Goal: Use online tool/utility: Utilize a website feature to perform a specific function

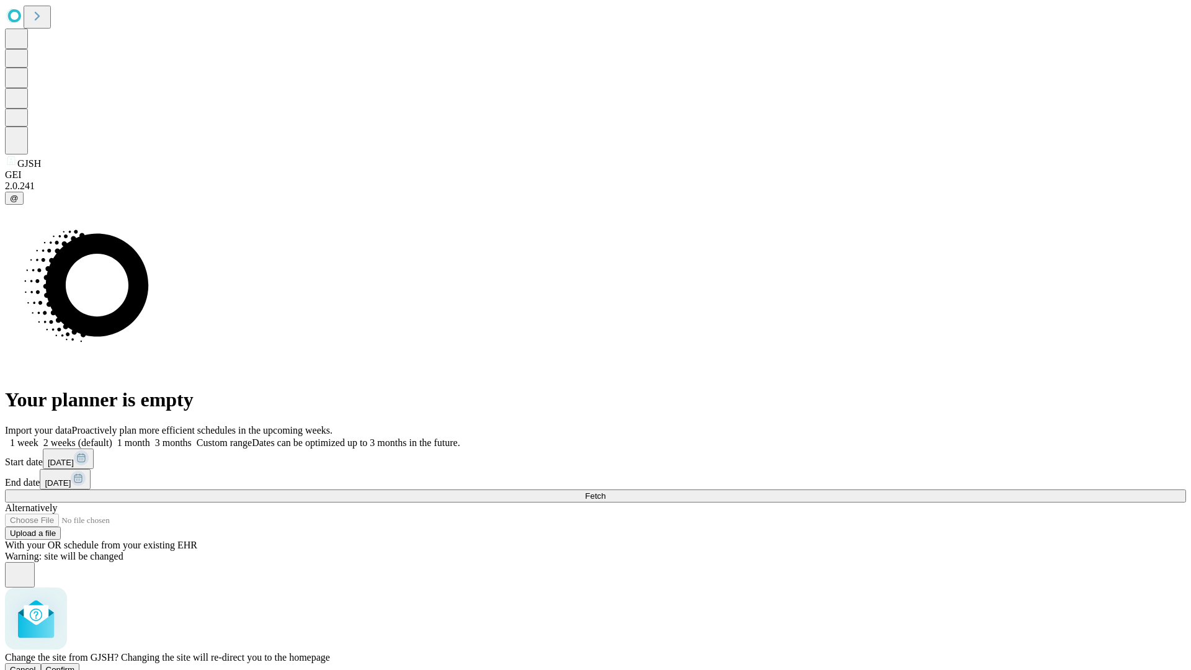
click at [75, 665] on span "Confirm" at bounding box center [60, 669] width 29 height 9
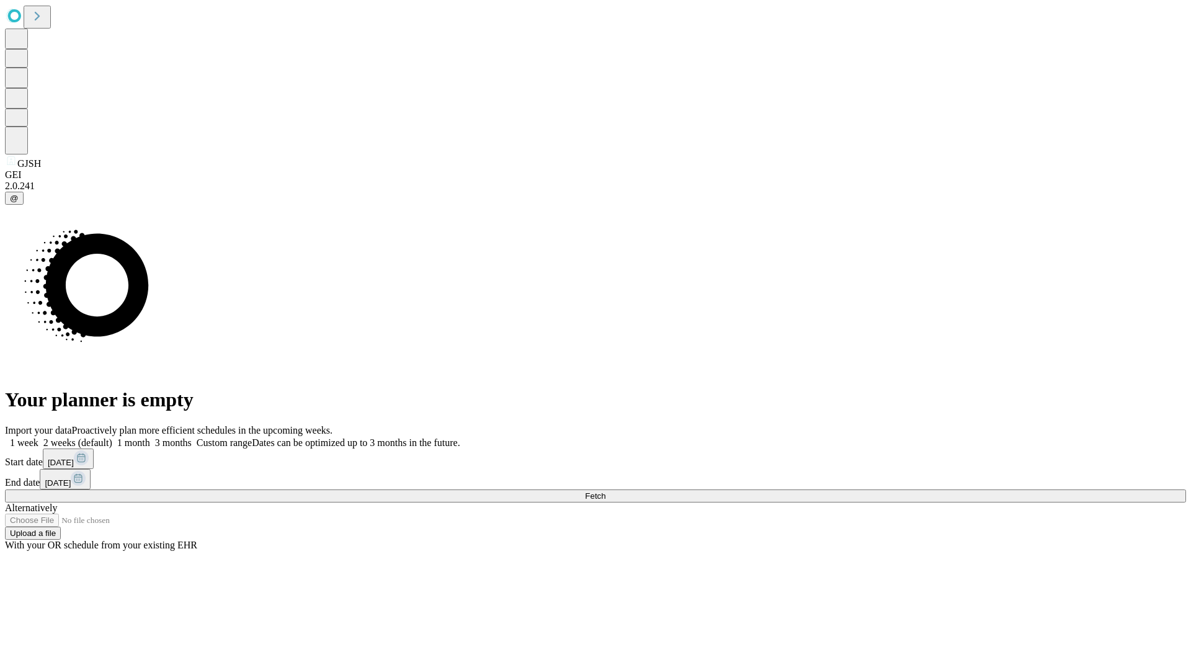
click at [112, 437] on label "2 weeks (default)" at bounding box center [75, 442] width 74 height 11
click at [605, 491] on span "Fetch" at bounding box center [595, 495] width 20 height 9
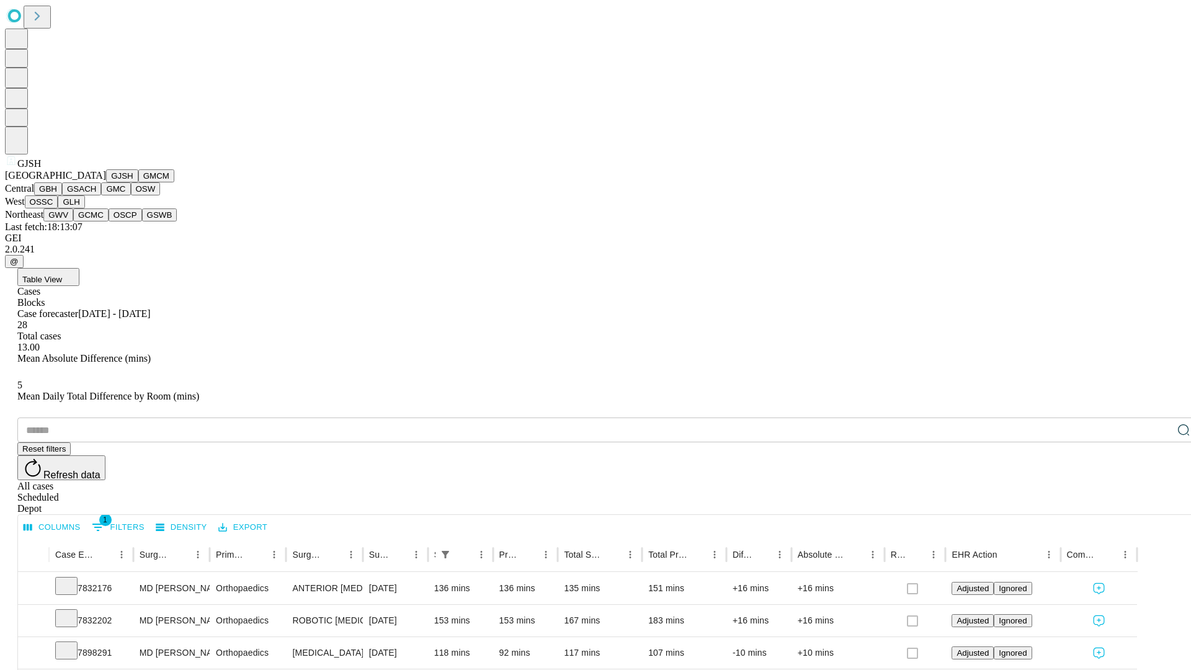
click at [138, 182] on button "GMCM" at bounding box center [156, 175] width 36 height 13
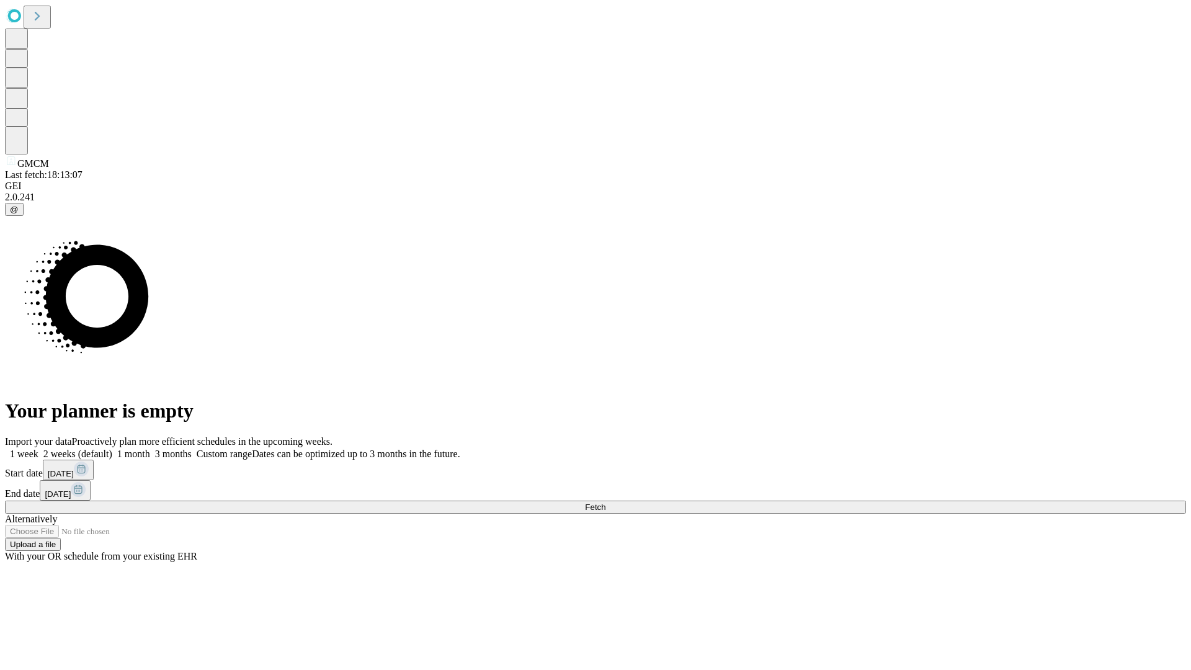
click at [605, 502] on span "Fetch" at bounding box center [595, 506] width 20 height 9
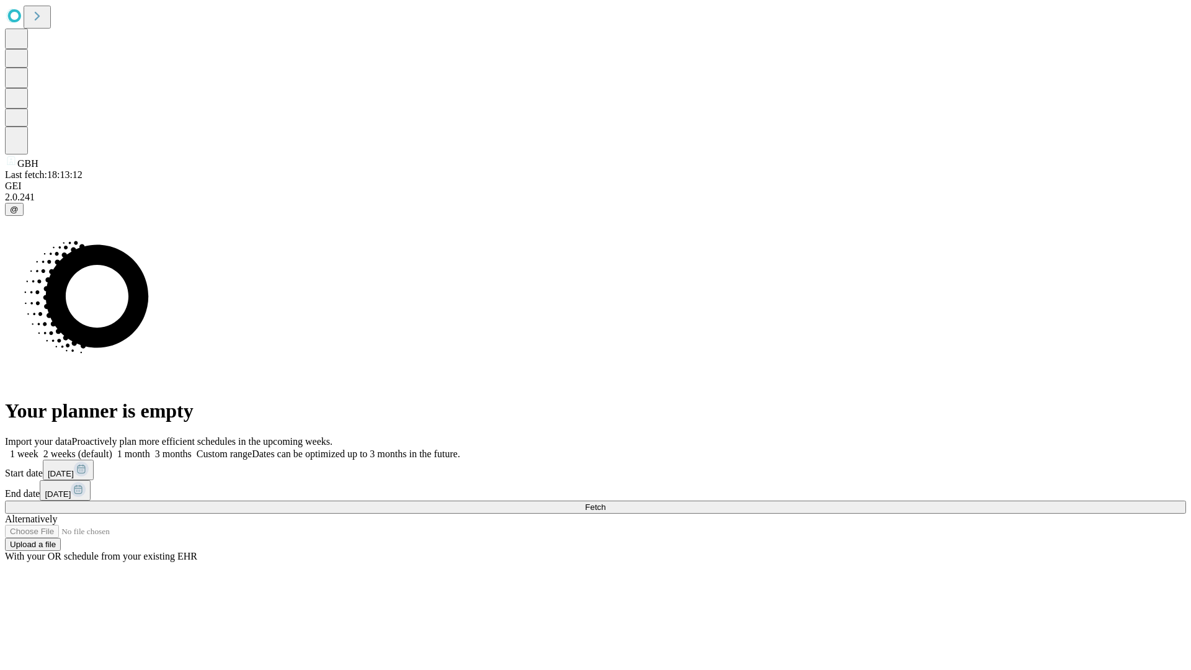
click at [112, 448] on label "2 weeks (default)" at bounding box center [75, 453] width 74 height 11
click at [605, 502] on span "Fetch" at bounding box center [595, 506] width 20 height 9
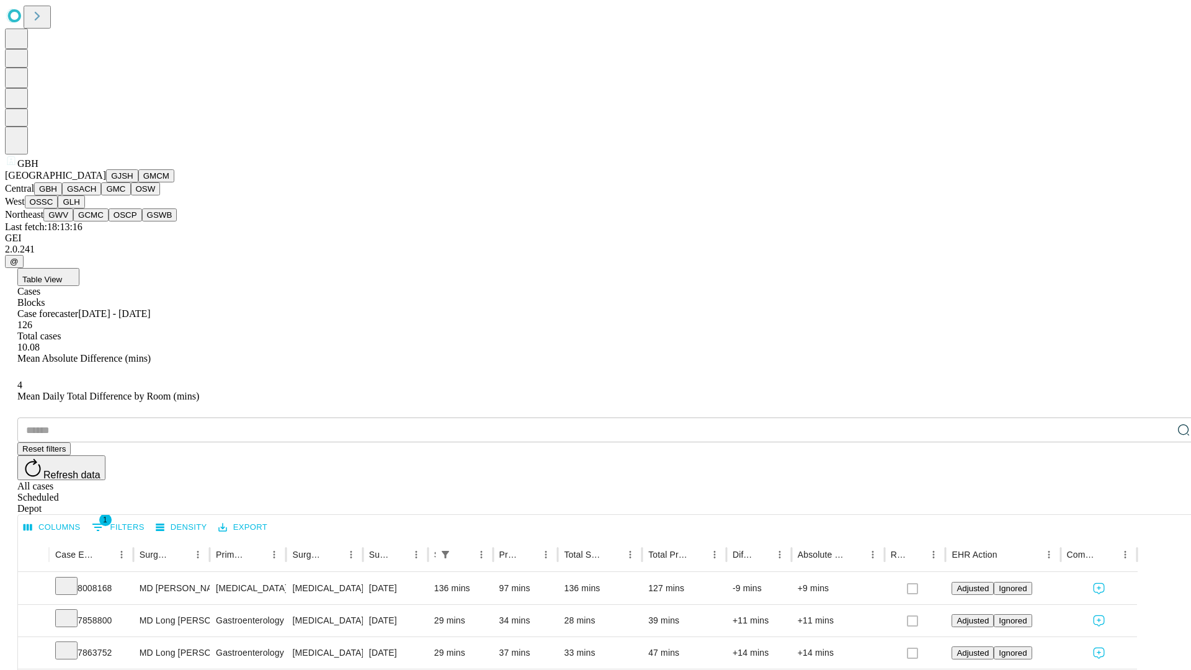
click at [96, 195] on button "GSACH" at bounding box center [81, 188] width 39 height 13
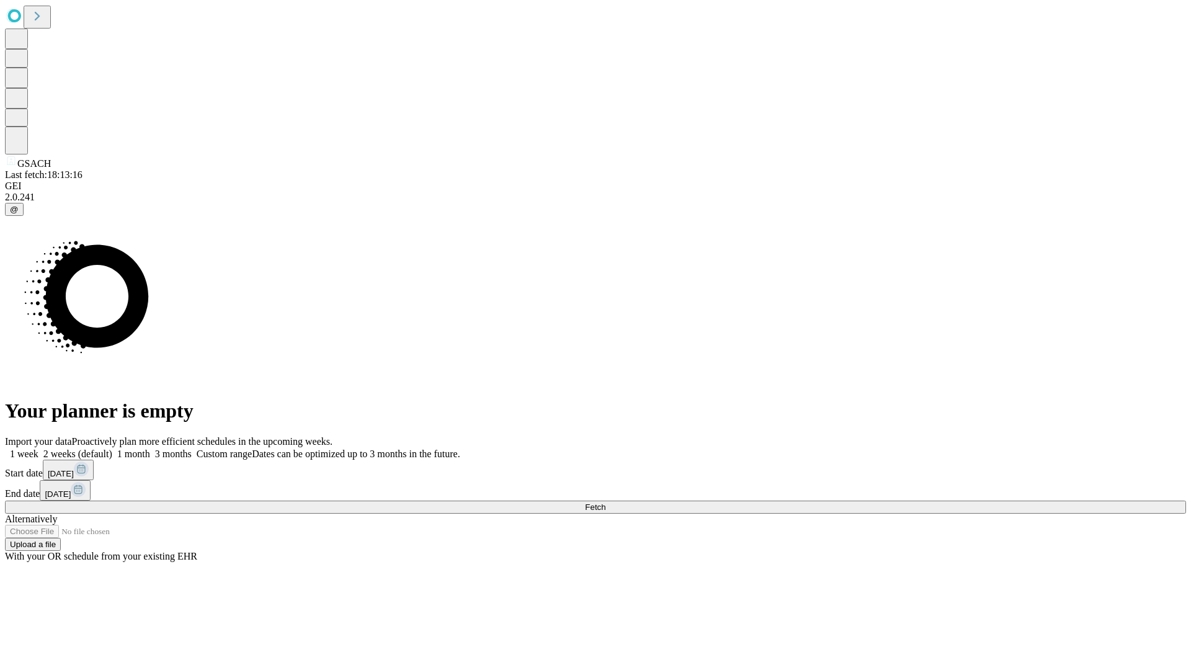
click at [112, 448] on label "2 weeks (default)" at bounding box center [75, 453] width 74 height 11
click at [605, 502] on span "Fetch" at bounding box center [595, 506] width 20 height 9
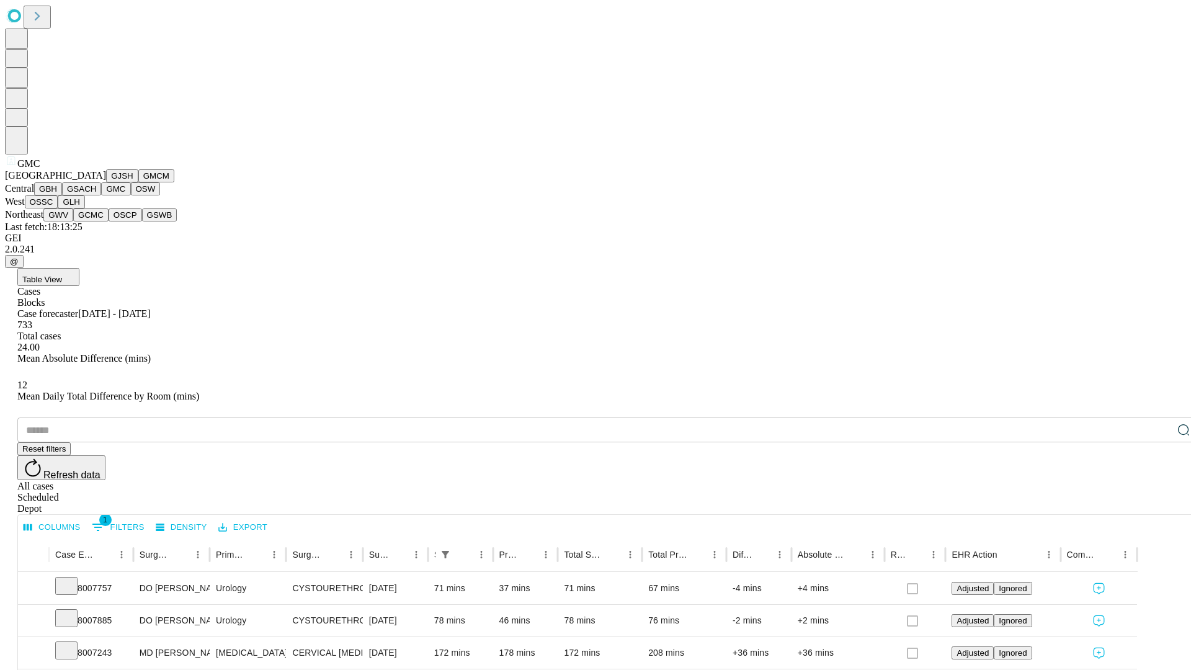
click at [131, 195] on button "OSW" at bounding box center [146, 188] width 30 height 13
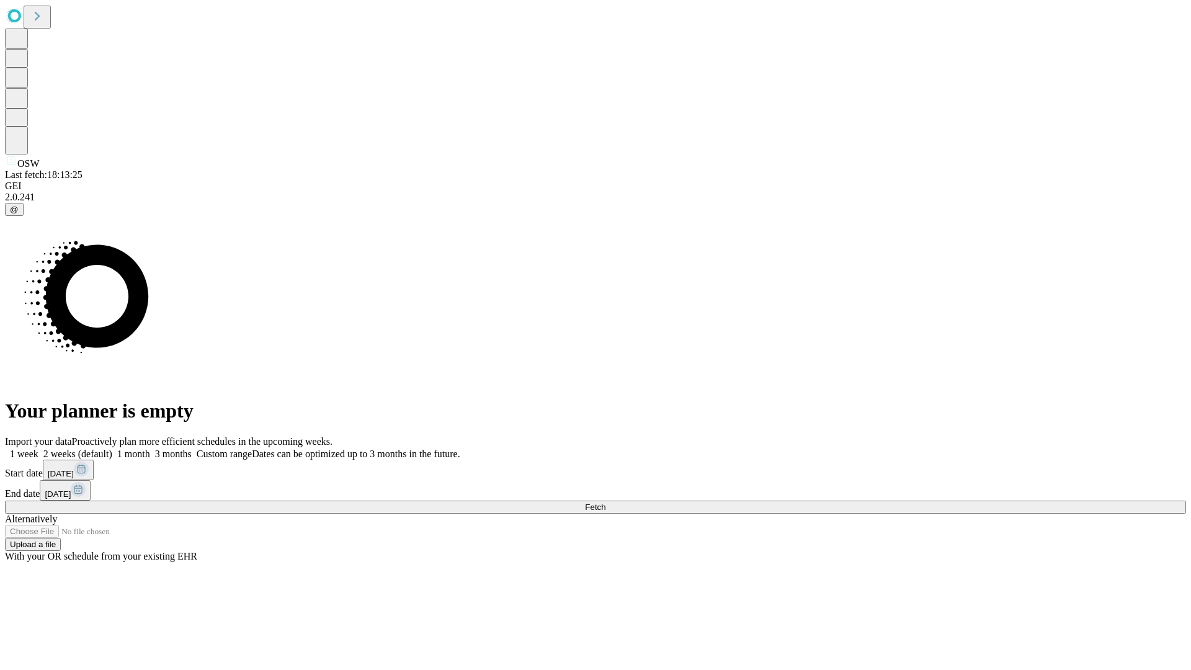
click at [112, 448] on label "2 weeks (default)" at bounding box center [75, 453] width 74 height 11
click at [605, 502] on span "Fetch" at bounding box center [595, 506] width 20 height 9
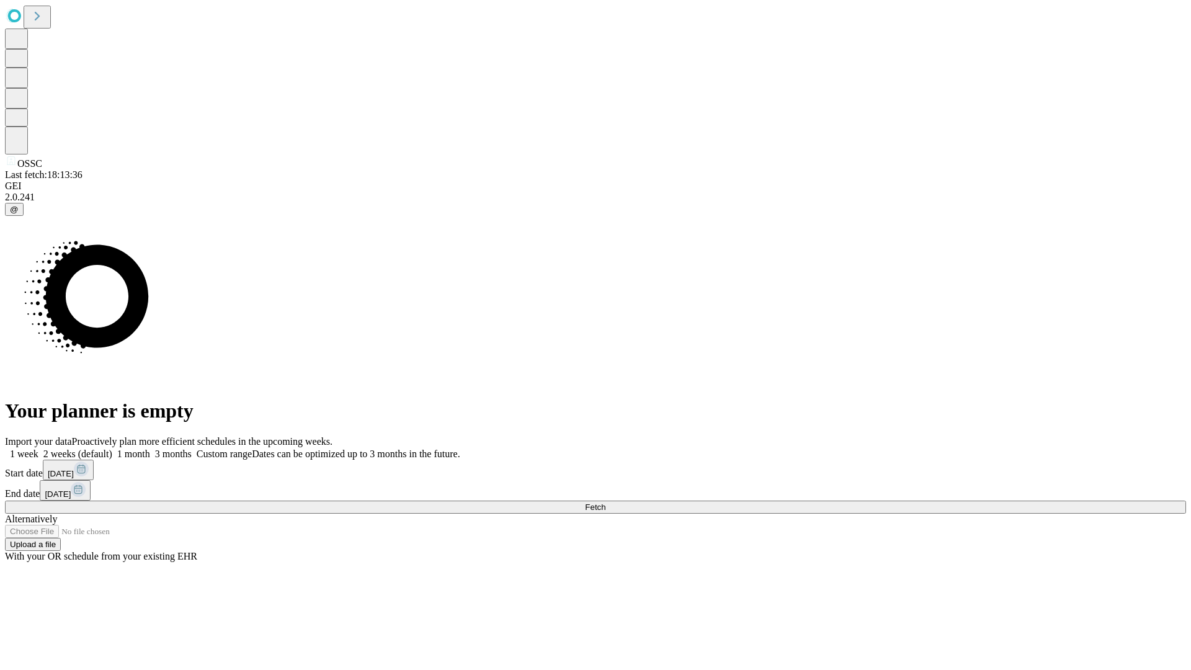
click at [605, 502] on span "Fetch" at bounding box center [595, 506] width 20 height 9
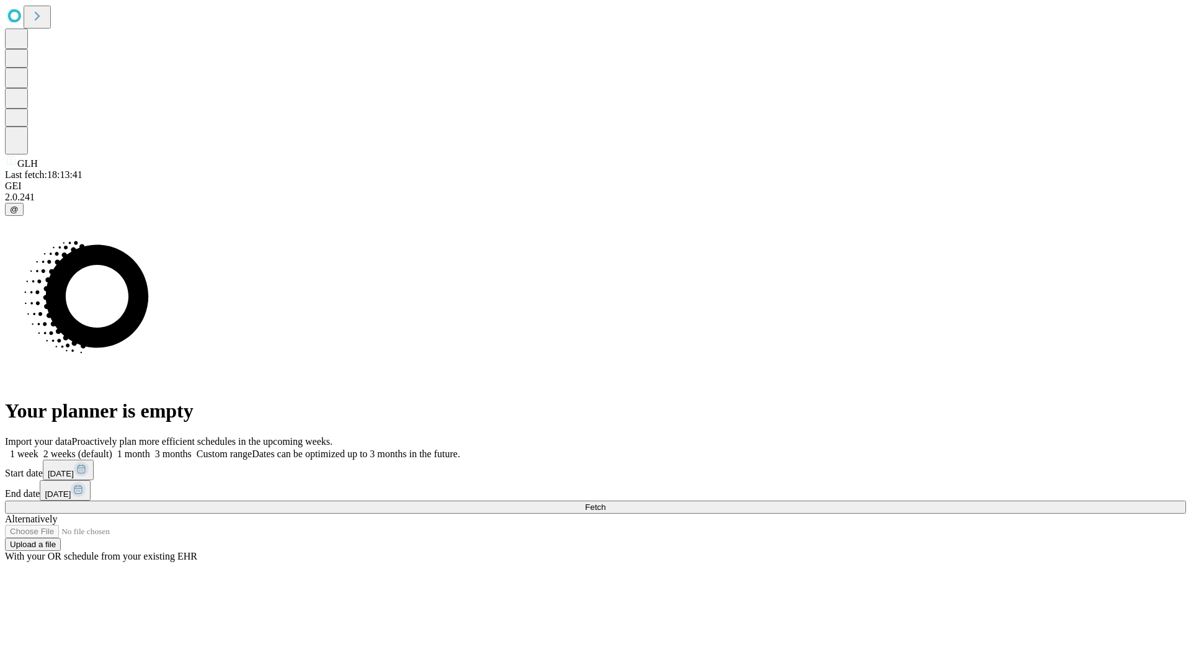
click at [112, 448] on label "2 weeks (default)" at bounding box center [75, 453] width 74 height 11
click at [605, 502] on span "Fetch" at bounding box center [595, 506] width 20 height 9
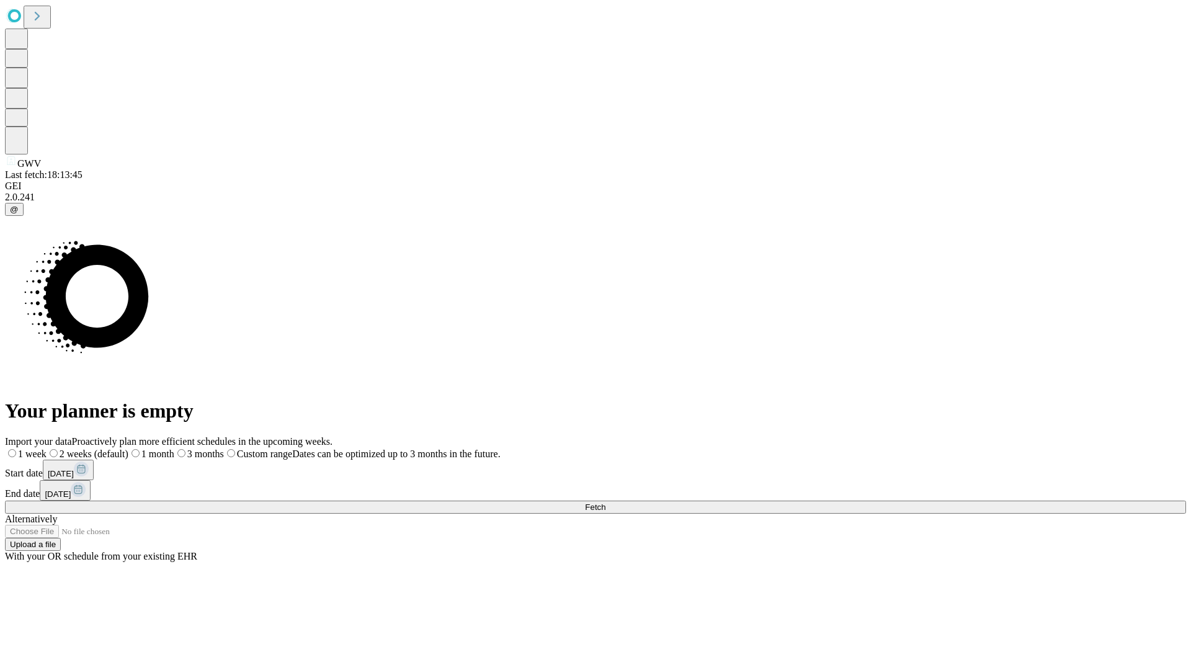
click at [128, 448] on label "2 weeks (default)" at bounding box center [88, 453] width 82 height 11
click at [605, 502] on span "Fetch" at bounding box center [595, 506] width 20 height 9
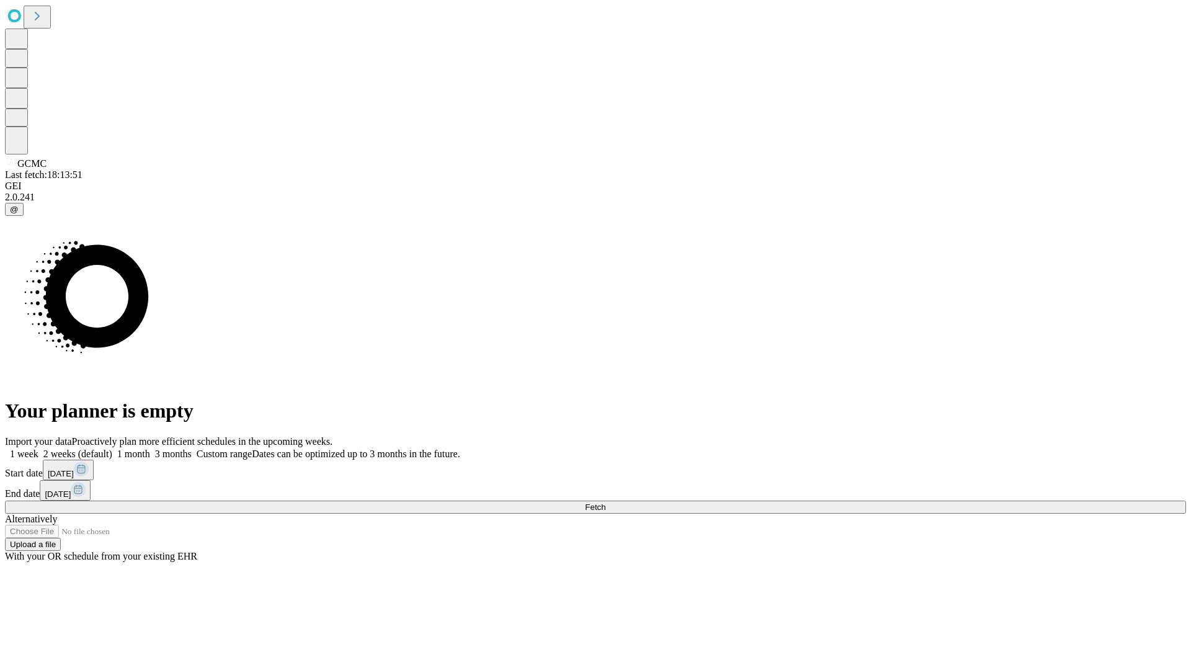
click at [112, 448] on label "2 weeks (default)" at bounding box center [75, 453] width 74 height 11
click at [605, 502] on span "Fetch" at bounding box center [595, 506] width 20 height 9
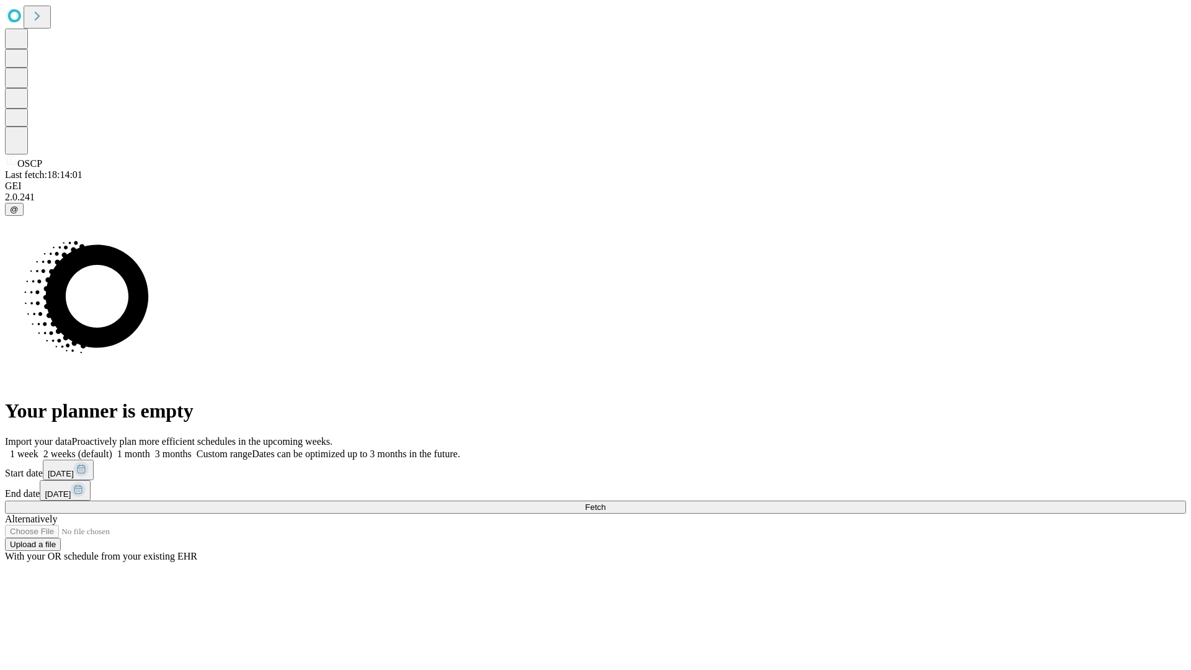
click at [605, 502] on span "Fetch" at bounding box center [595, 506] width 20 height 9
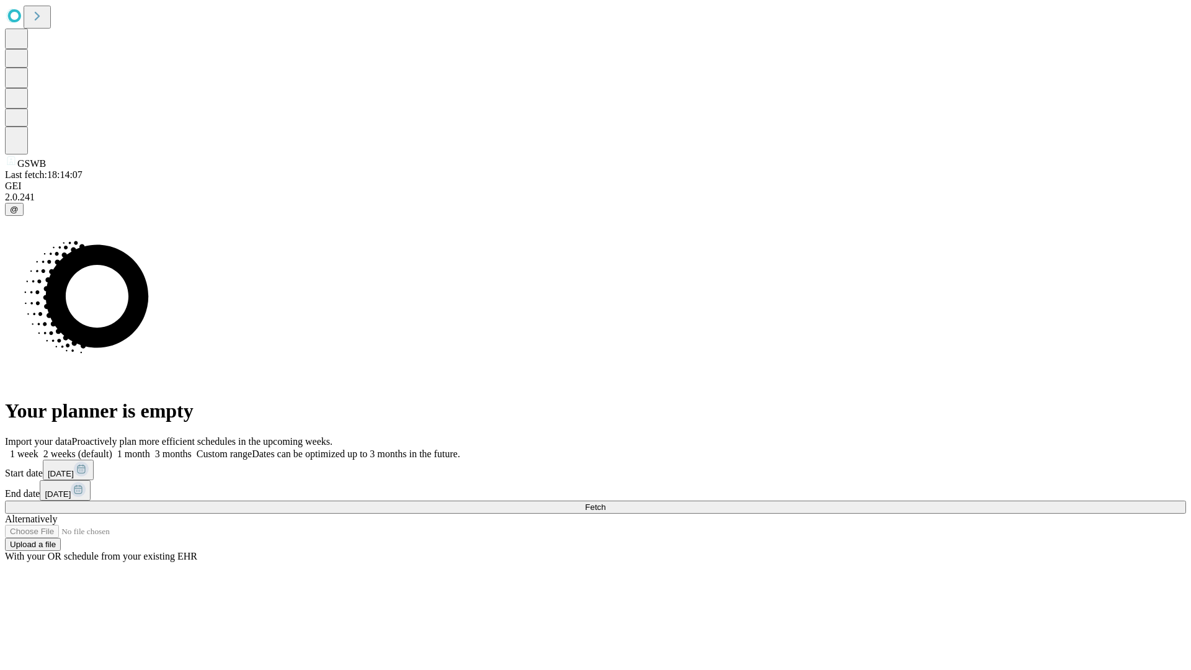
click at [112, 448] on label "2 weeks (default)" at bounding box center [75, 453] width 74 height 11
click at [605, 502] on span "Fetch" at bounding box center [595, 506] width 20 height 9
